Goal: Task Accomplishment & Management: Manage account settings

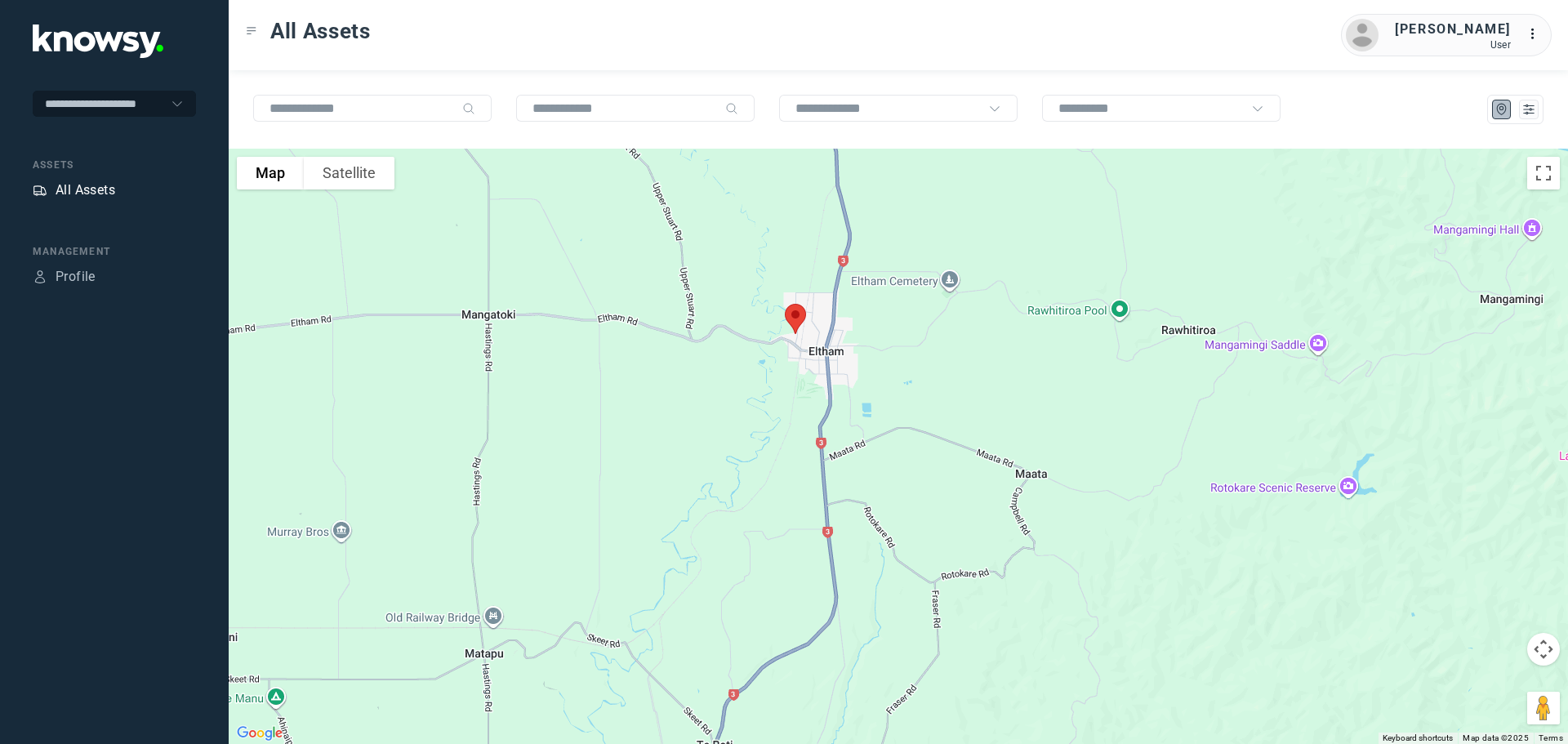
click at [80, 187] on div "All Assets" at bounding box center [85, 190] width 59 height 19
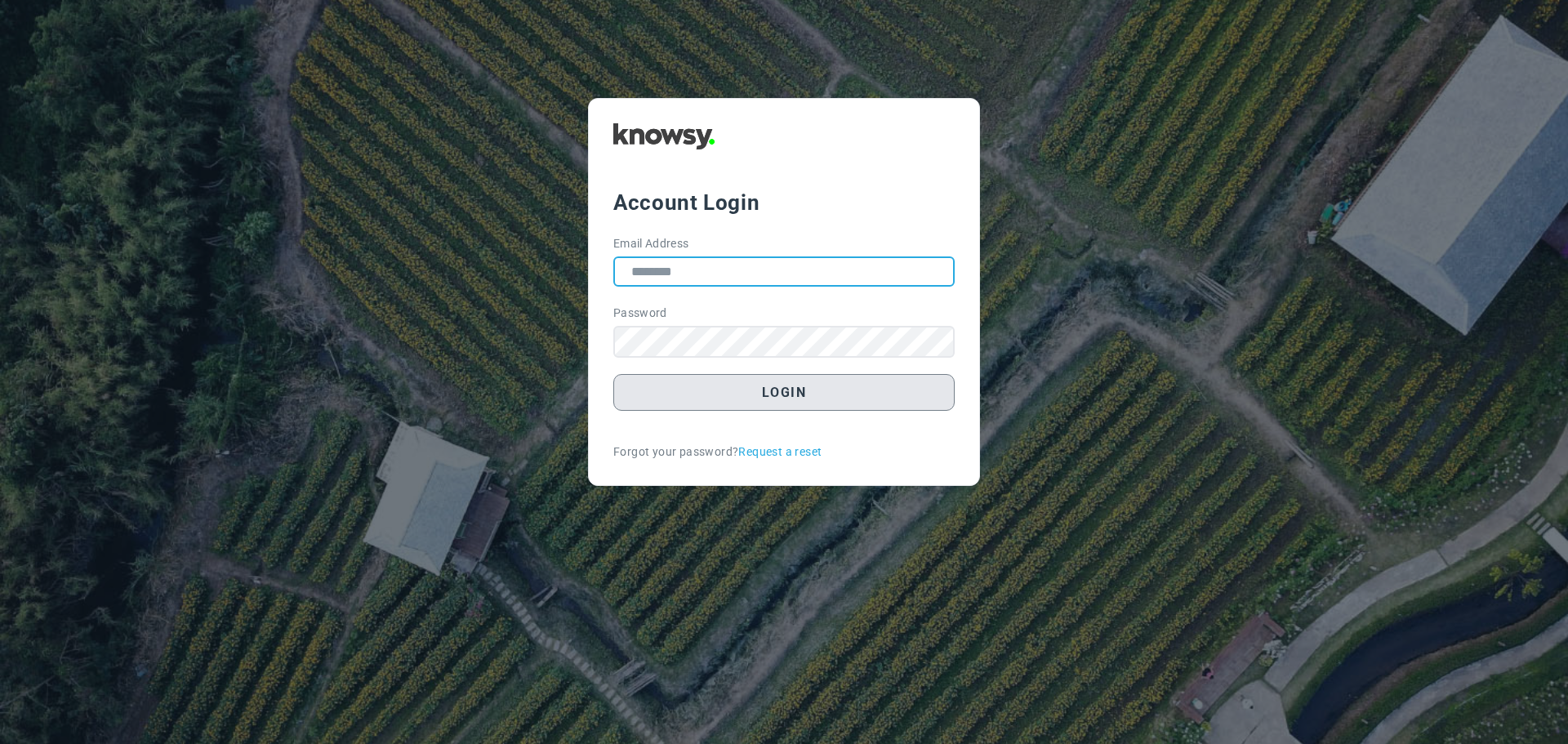
type input "**********"
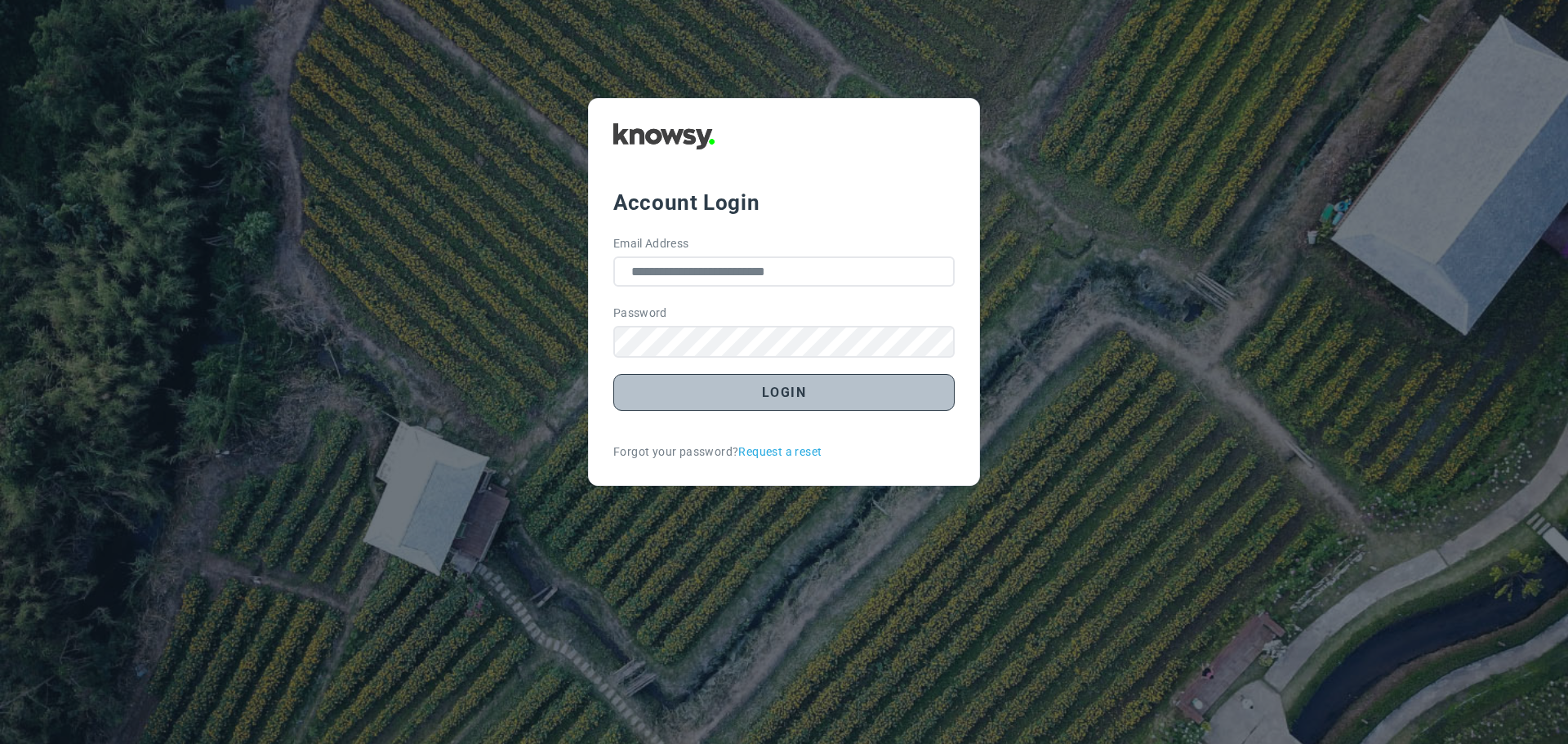
click at [778, 395] on button "Login" at bounding box center [784, 392] width 341 height 37
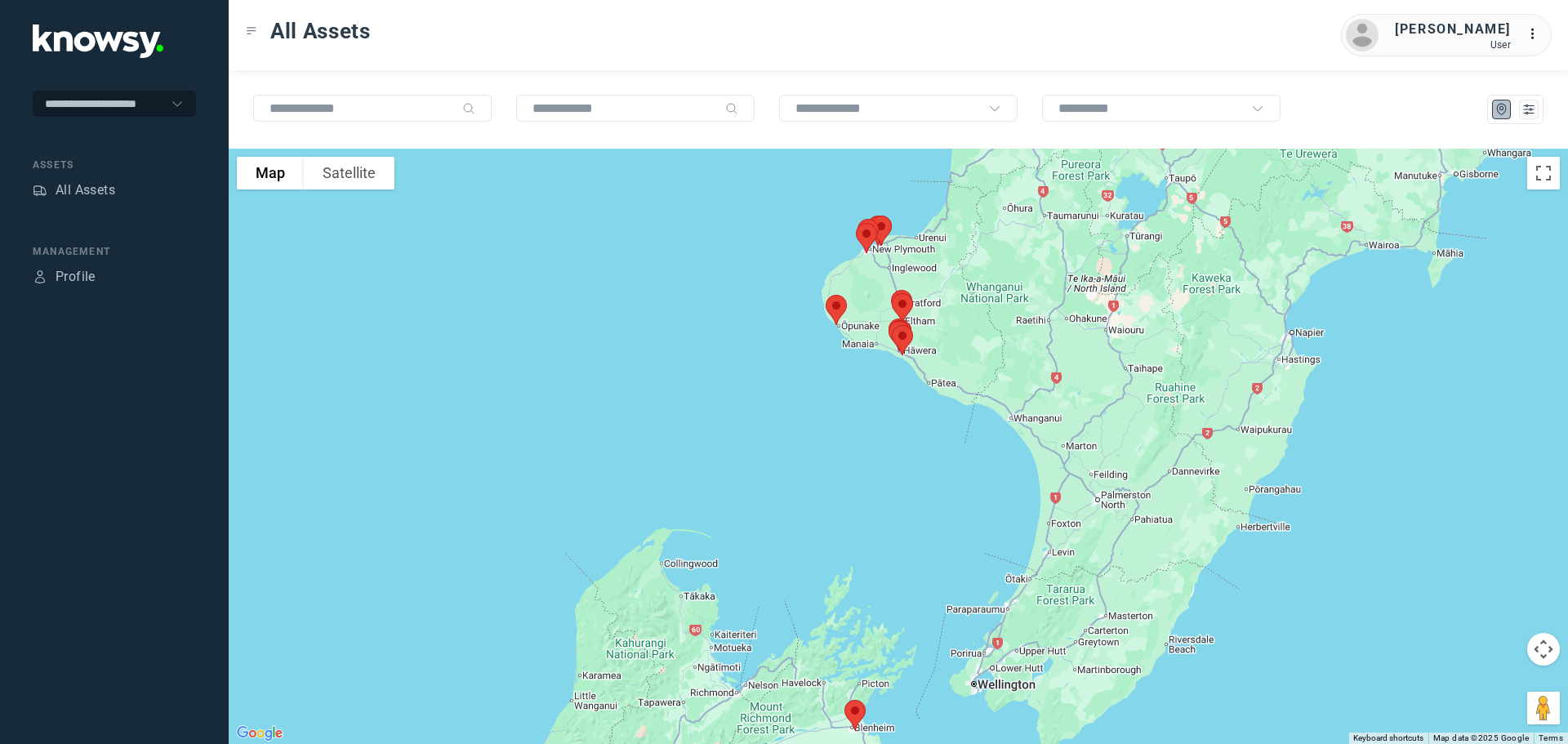
drag, startPoint x: 958, startPoint y: 298, endPoint x: 936, endPoint y: 364, distance: 69.6
click at [936, 364] on div at bounding box center [898, 446] width 1339 height 595
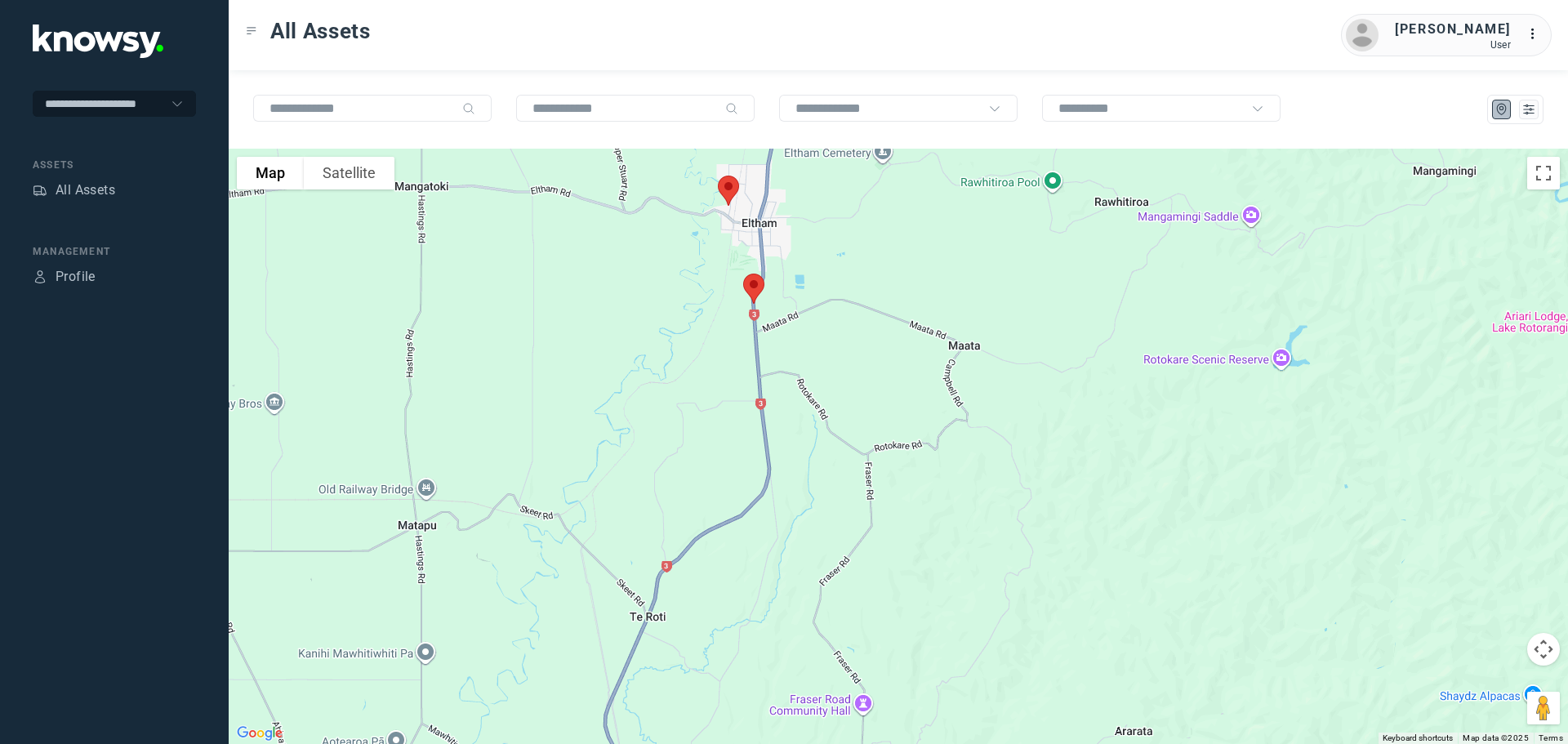
drag, startPoint x: 508, startPoint y: 289, endPoint x: 927, endPoint y: 340, distance: 422.1
click at [930, 337] on div at bounding box center [898, 446] width 1339 height 595
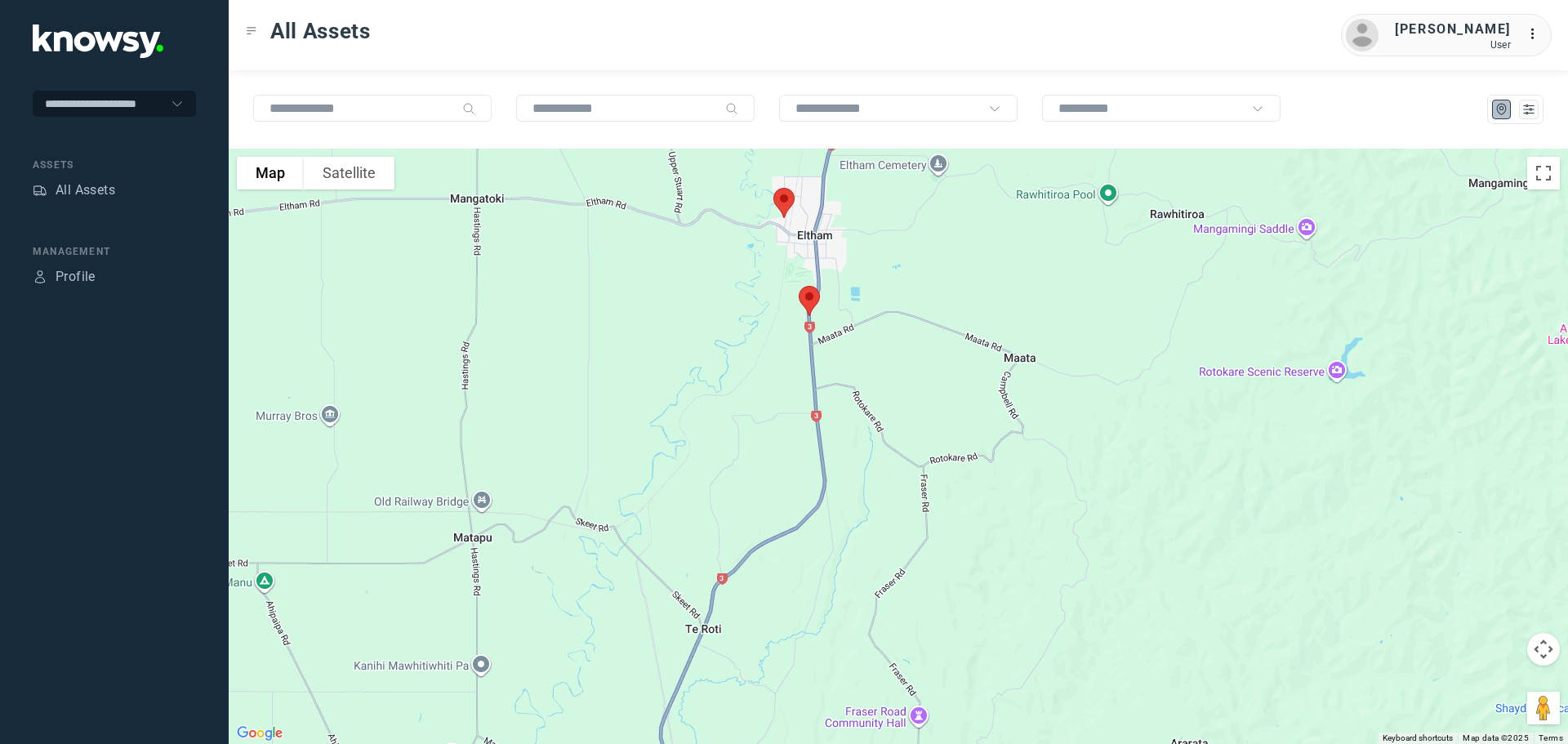
click at [782, 205] on img at bounding box center [783, 203] width 34 height 43
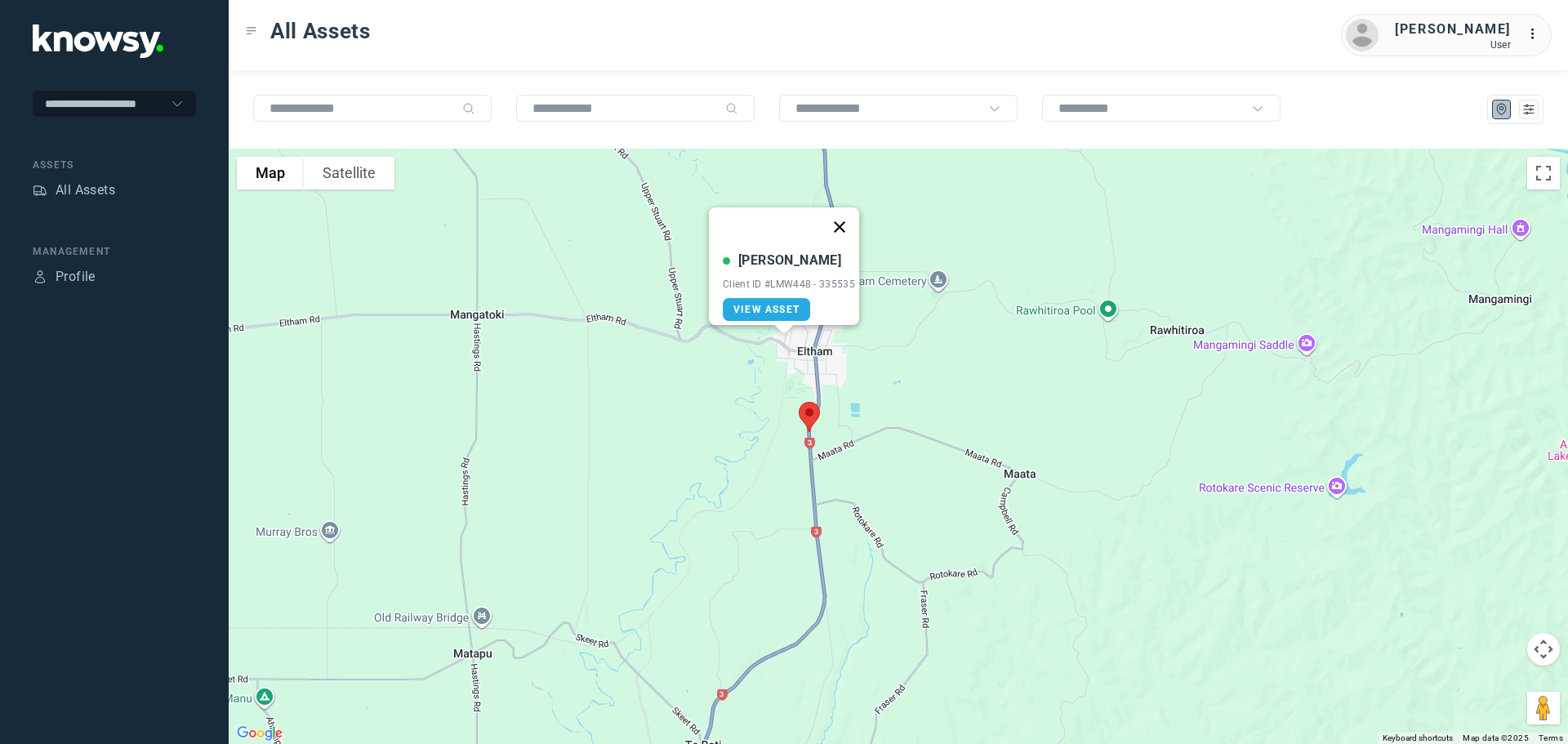
click at [846, 215] on button "Close" at bounding box center [840, 227] width 39 height 39
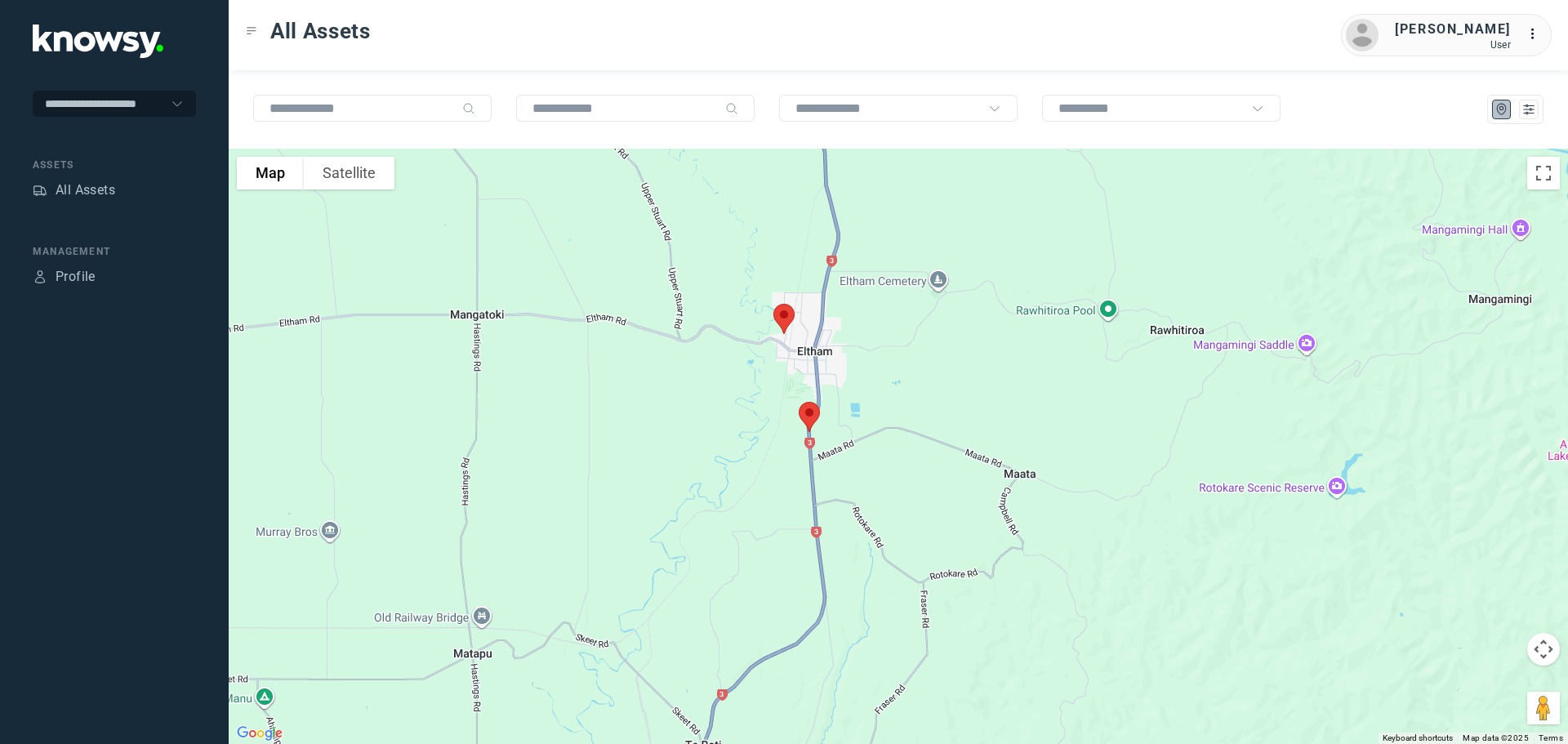
click at [804, 408] on img at bounding box center [808, 417] width 34 height 43
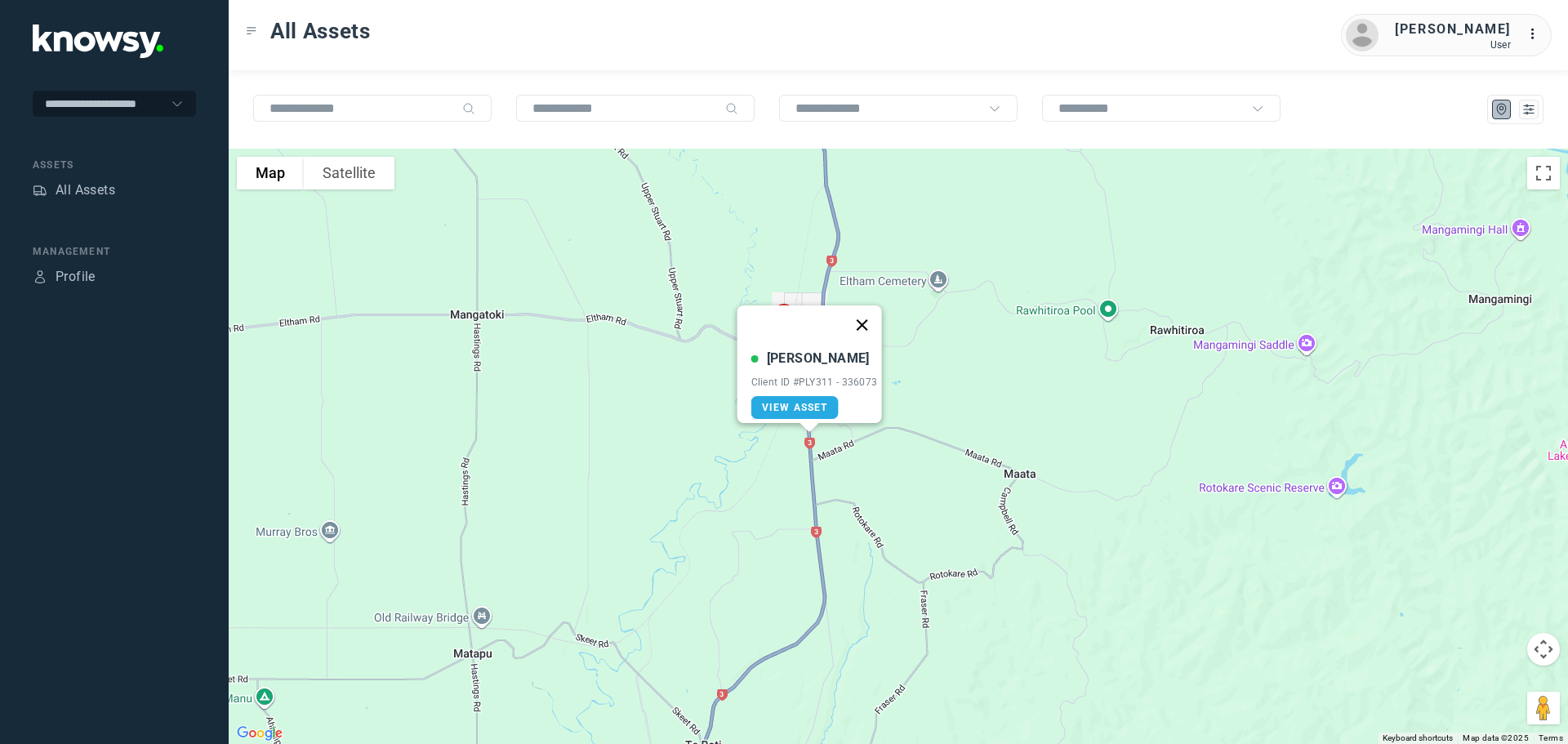
click at [867, 311] on button "Close" at bounding box center [861, 325] width 39 height 39
